Goal: Find contact information: Obtain details needed to contact an individual or organization

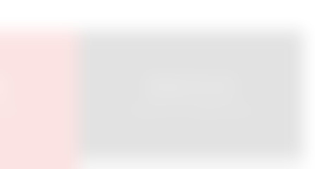
scroll to position [921, 0]
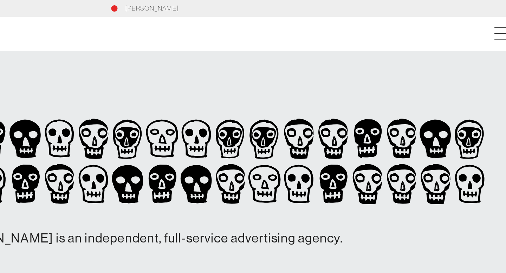
scroll to position [0, 0]
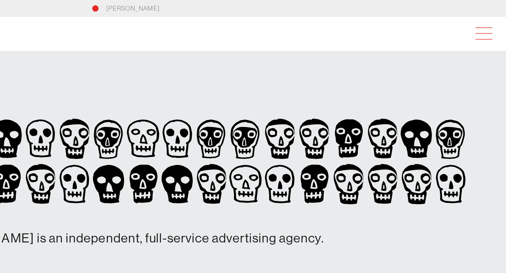
click at [314, 25] on span at bounding box center [490, 22] width 16 height 13
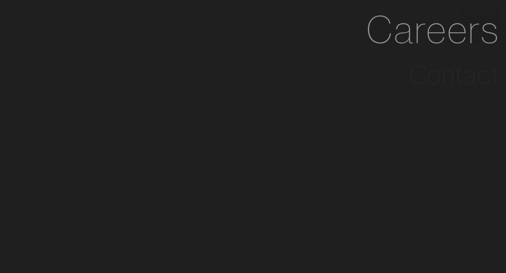
scroll to position [15, 0]
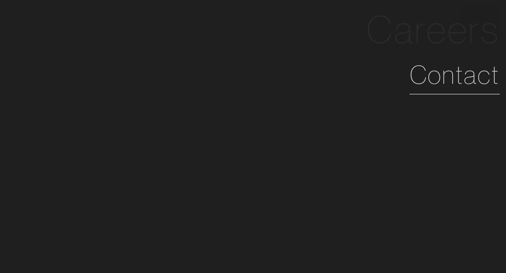
click at [314, 154] on link "Contact" at bounding box center [472, 141] width 60 height 25
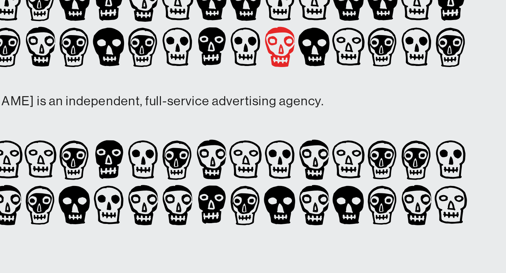
click at [314, 119] on icon at bounding box center [361, 119] width 7 height 7
click at [314, 125] on icon at bounding box center [356, 125] width 2 height 5
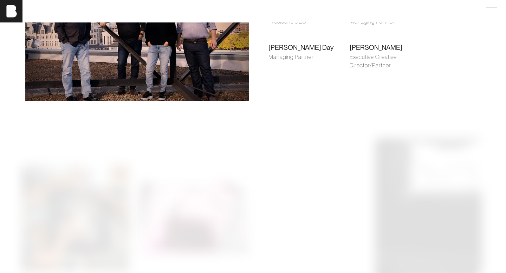
scroll to position [573, 0]
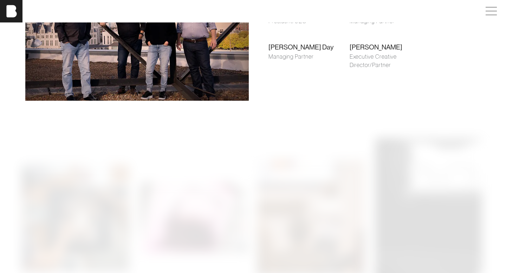
click at [283, 25] on div "President/CEO" at bounding box center [308, 21] width 81 height 8
click at [283, 17] on div "[PERSON_NAME] Day" at bounding box center [308, 12] width 81 height 10
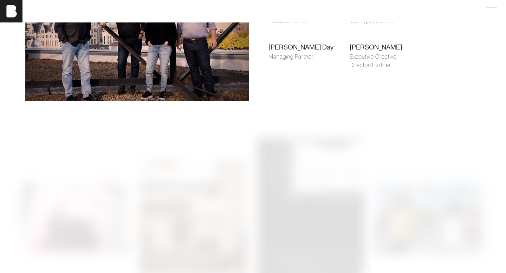
click at [291, 17] on div "[PERSON_NAME] Day" at bounding box center [308, 12] width 81 height 10
